Goal: Use online tool/utility: Utilize a website feature to perform a specific function

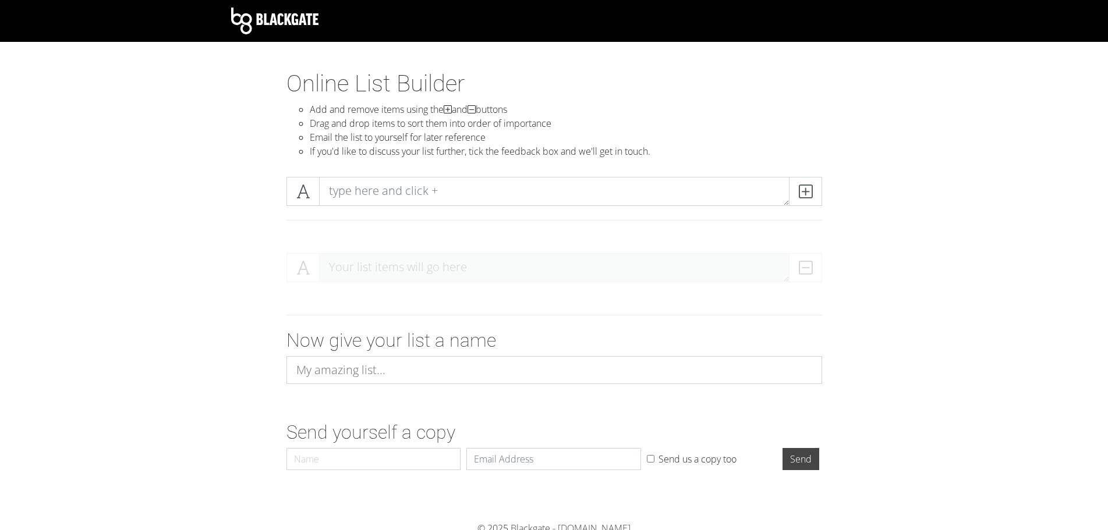
scroll to position [5, 0]
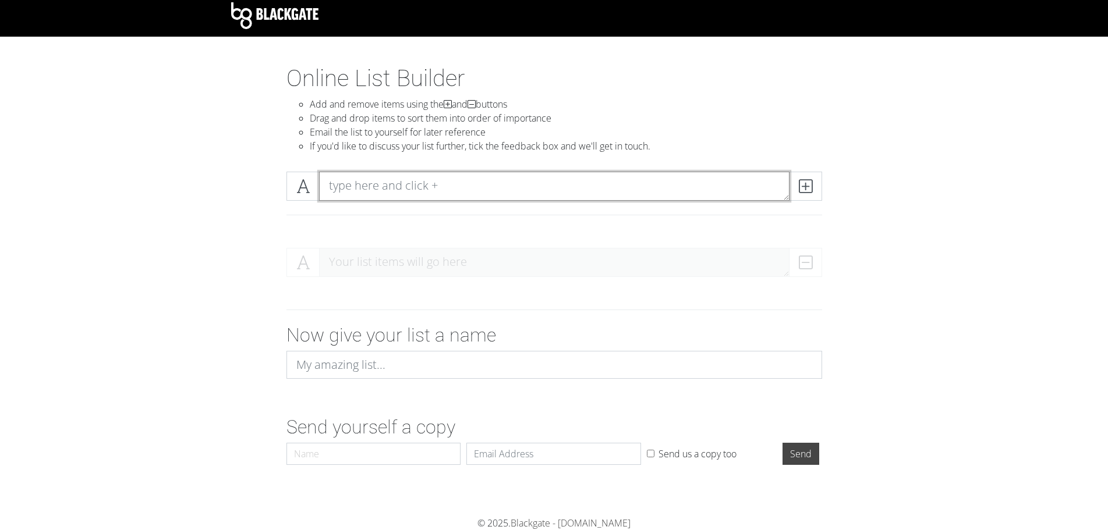
click at [383, 183] on textarea at bounding box center [554, 186] width 470 height 29
type textarea "w"
type textarea "Wood Glass"
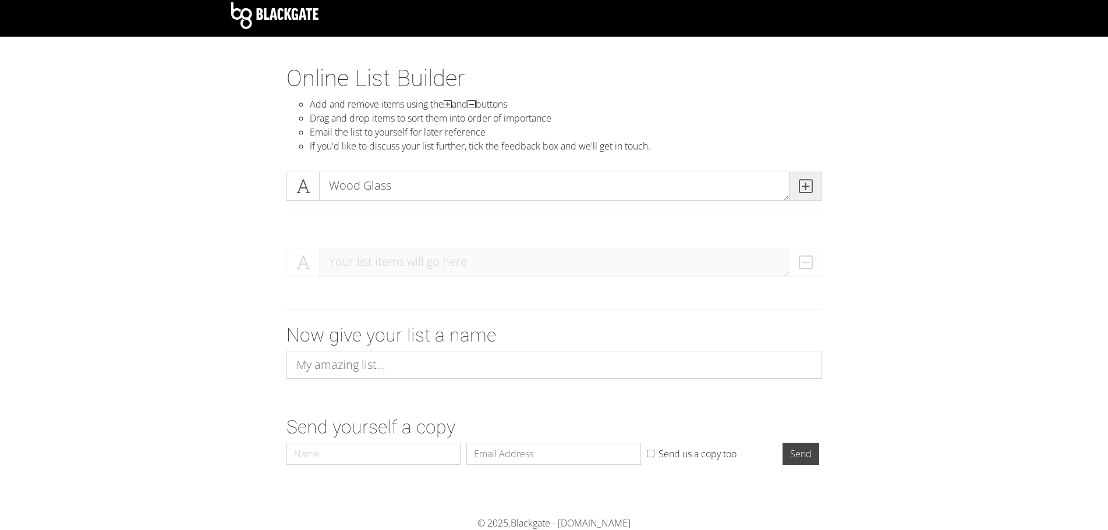
click at [809, 190] on icon at bounding box center [805, 186] width 13 height 12
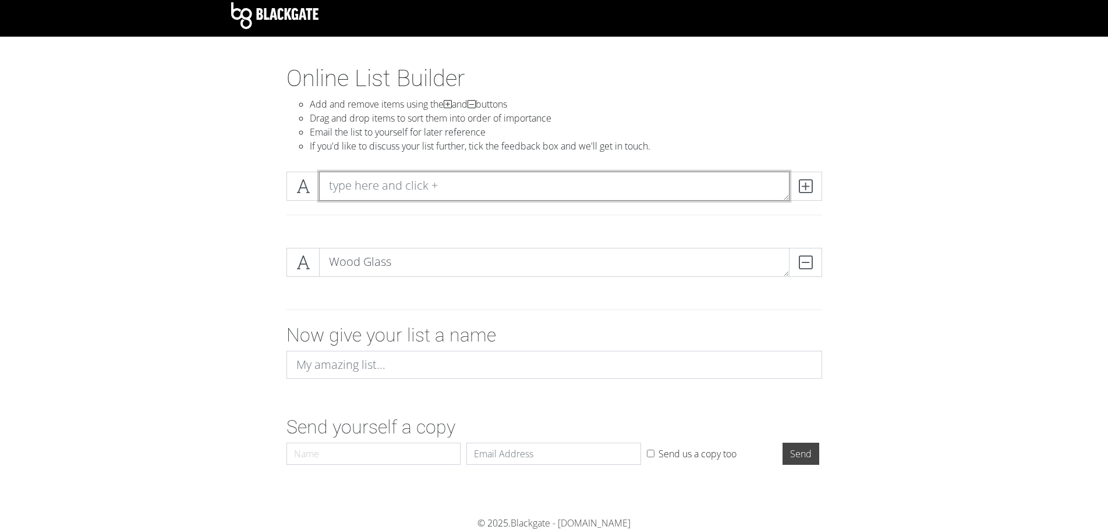
click at [490, 186] on textarea at bounding box center [554, 186] width 470 height 29
click at [347, 185] on textarea at bounding box center [554, 186] width 470 height 29
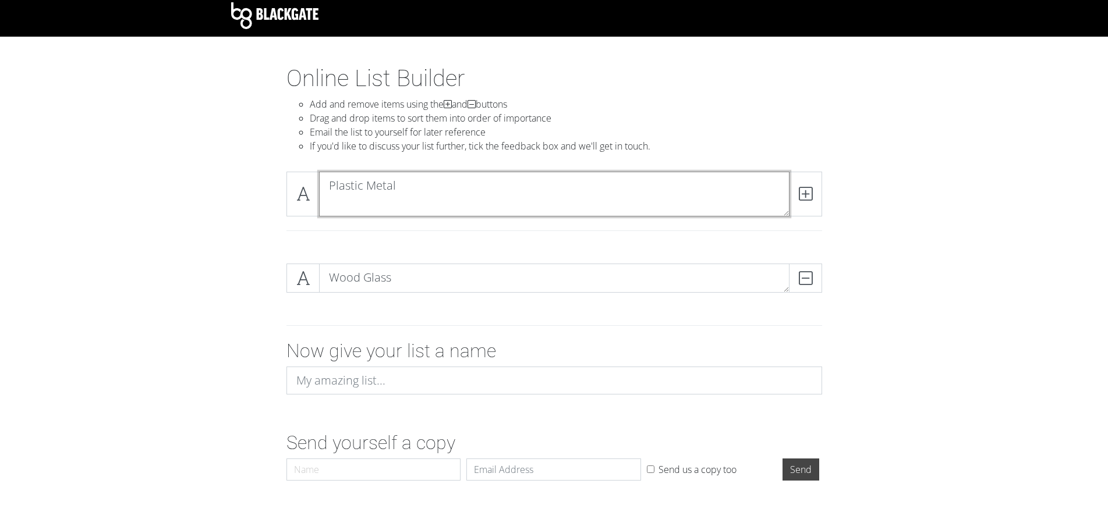
scroll to position [0, 0]
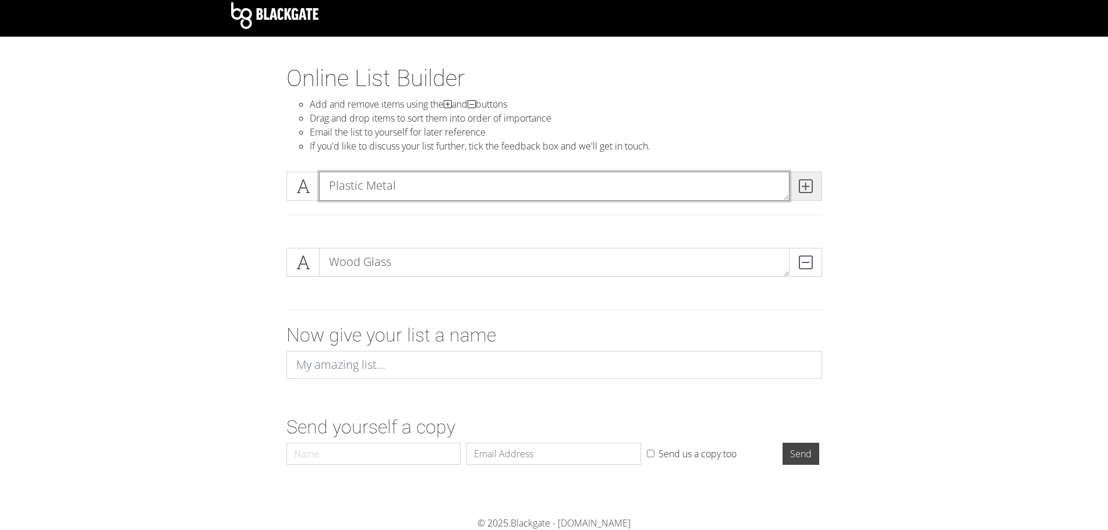
type textarea "Plastic Metal"
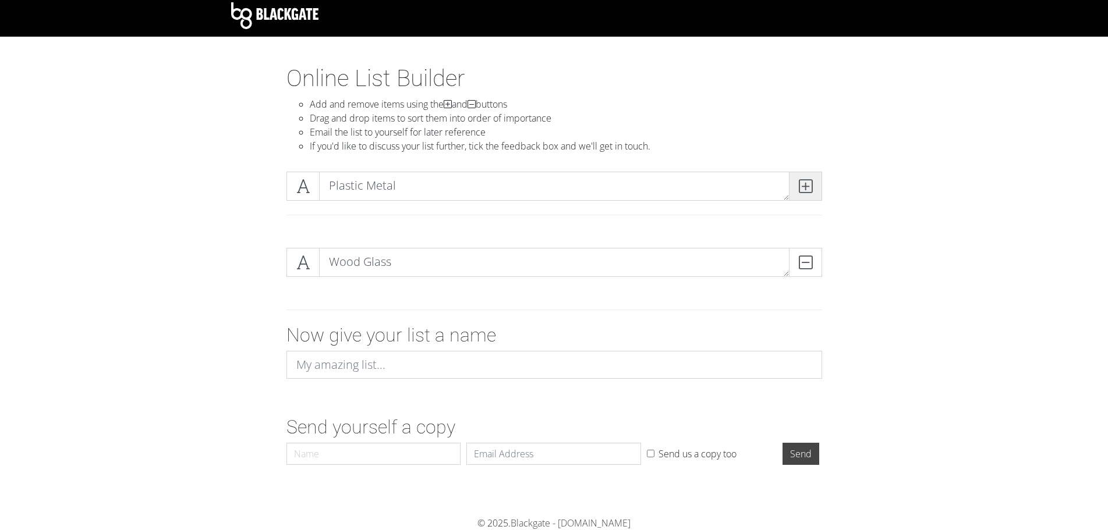
click at [809, 191] on icon at bounding box center [805, 186] width 13 height 12
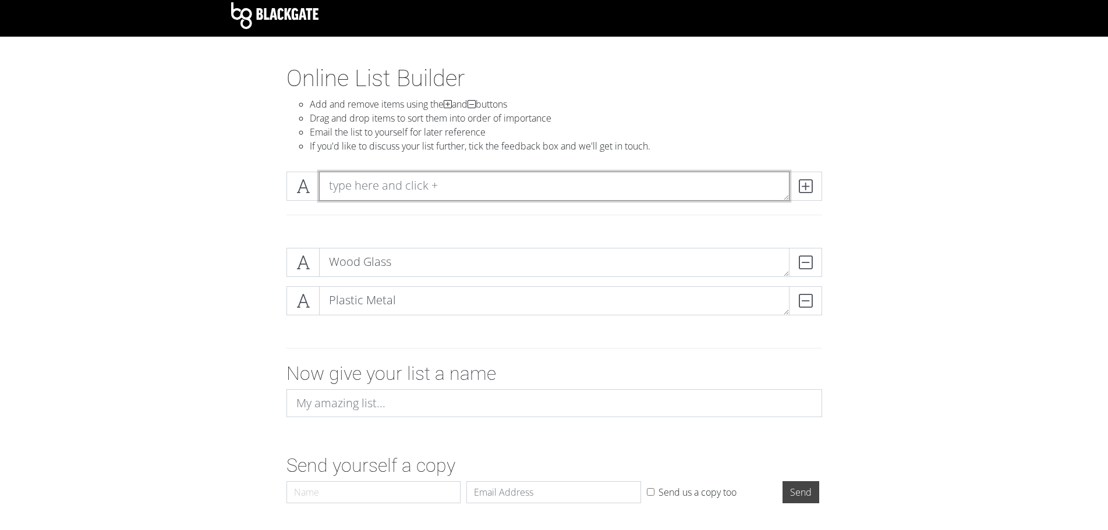
click at [346, 183] on textarea at bounding box center [554, 186] width 470 height 29
type textarea "Plastic Paper"
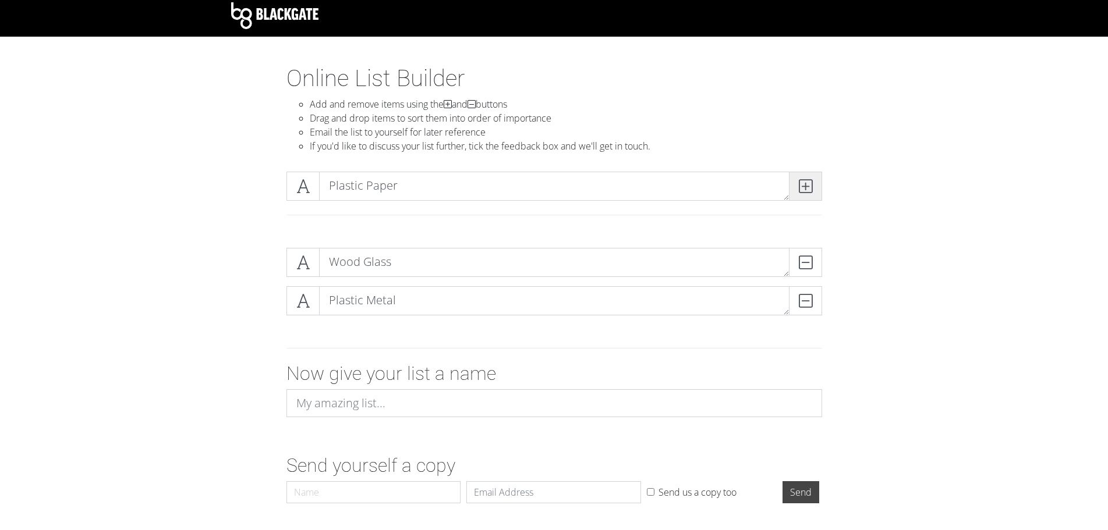
click at [801, 187] on icon at bounding box center [805, 186] width 13 height 12
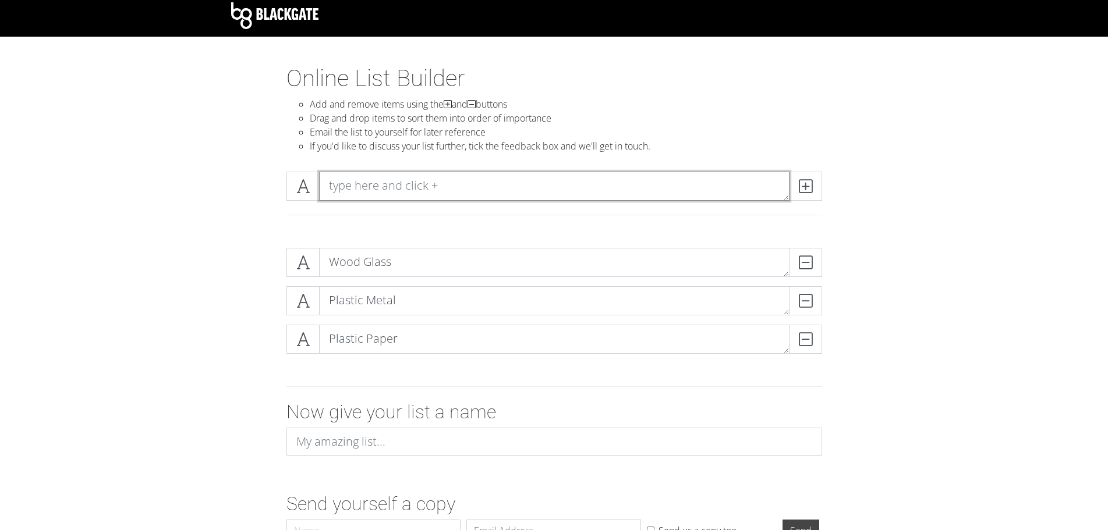
click at [387, 181] on textarea at bounding box center [554, 186] width 470 height 29
type textarea "Wood Metal"
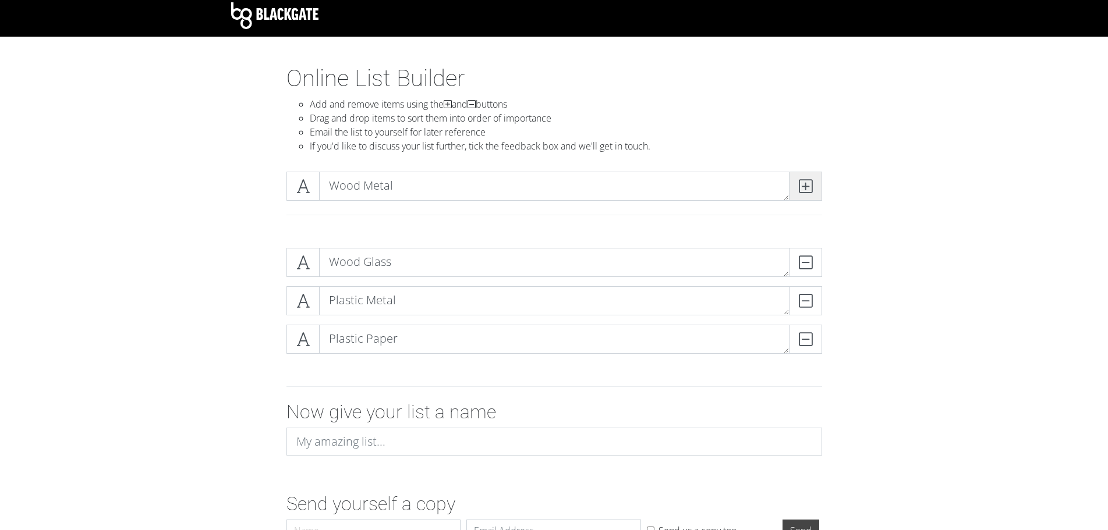
click at [803, 186] on icon at bounding box center [805, 186] width 13 height 12
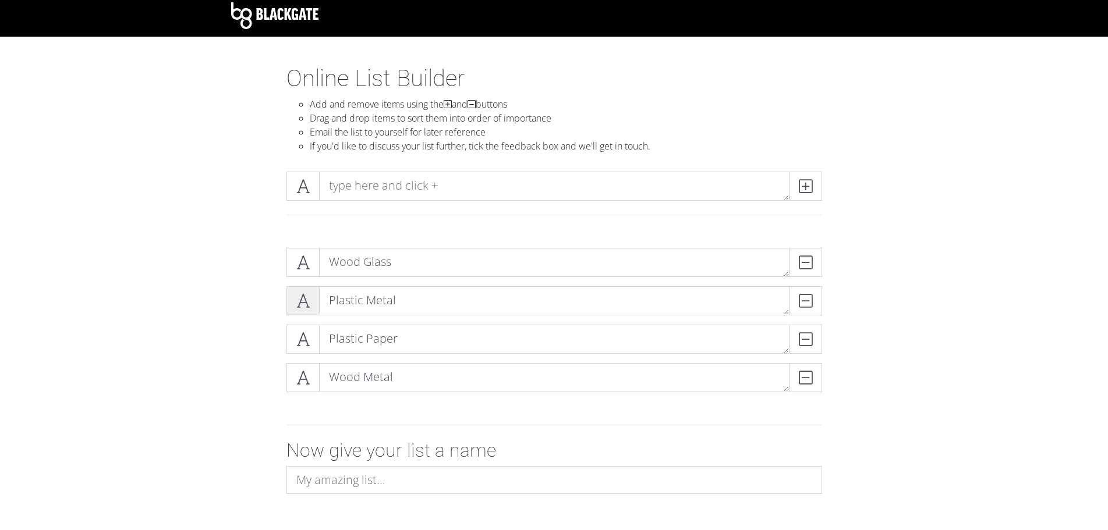
click at [299, 296] on icon at bounding box center [302, 301] width 13 height 12
drag, startPoint x: 366, startPoint y: 374, endPoint x: 357, endPoint y: 292, distance: 83.1
click at [359, 291] on div "Wood Glass DELETE Plastic Metal DELETE Plastic Paper DELETE Wood Metal DELETE" at bounding box center [554, 325] width 536 height 154
click at [302, 345] on icon at bounding box center [302, 340] width 13 height 12
